Goal: Find specific page/section: Find specific page/section

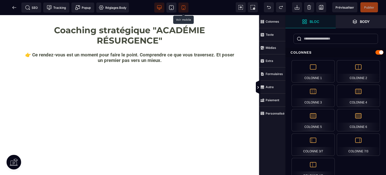
click at [184, 8] on icon at bounding box center [183, 7] width 5 height 5
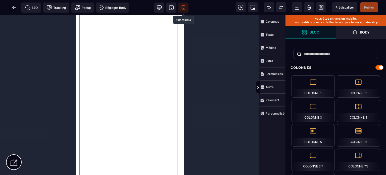
scroll to position [172, 0]
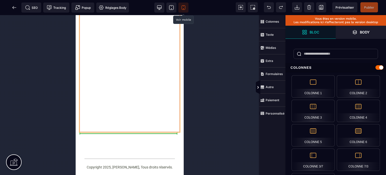
drag, startPoint x: 174, startPoint y: 82, endPoint x: 159, endPoint y: 108, distance: 29.9
click at [170, 108] on div at bounding box center [129, 15] width 100 height 234
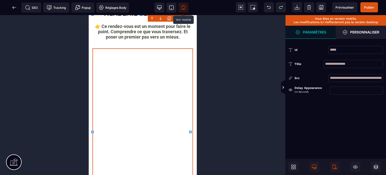
scroll to position [21, 0]
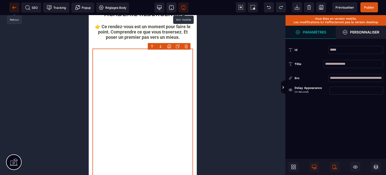
click at [15, 7] on icon at bounding box center [14, 7] width 5 height 5
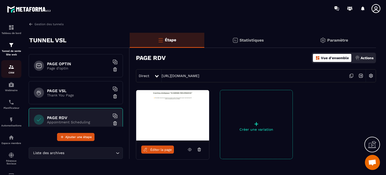
click at [11, 69] on img at bounding box center [11, 67] width 6 height 6
